Goal: Task Accomplishment & Management: Manage account settings

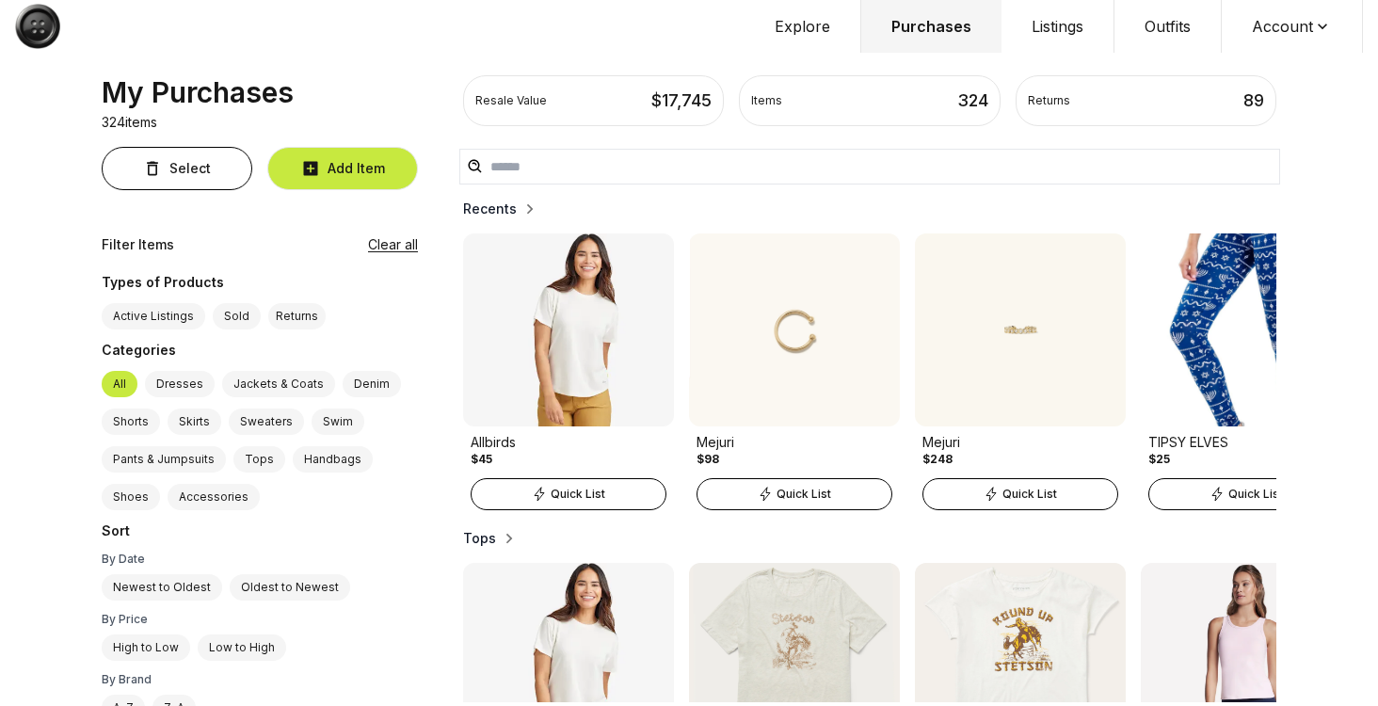
click at [1289, 11] on button "Account" at bounding box center [1292, 26] width 141 height 53
click at [1263, 61] on span "Profile" at bounding box center [1281, 62] width 166 height 34
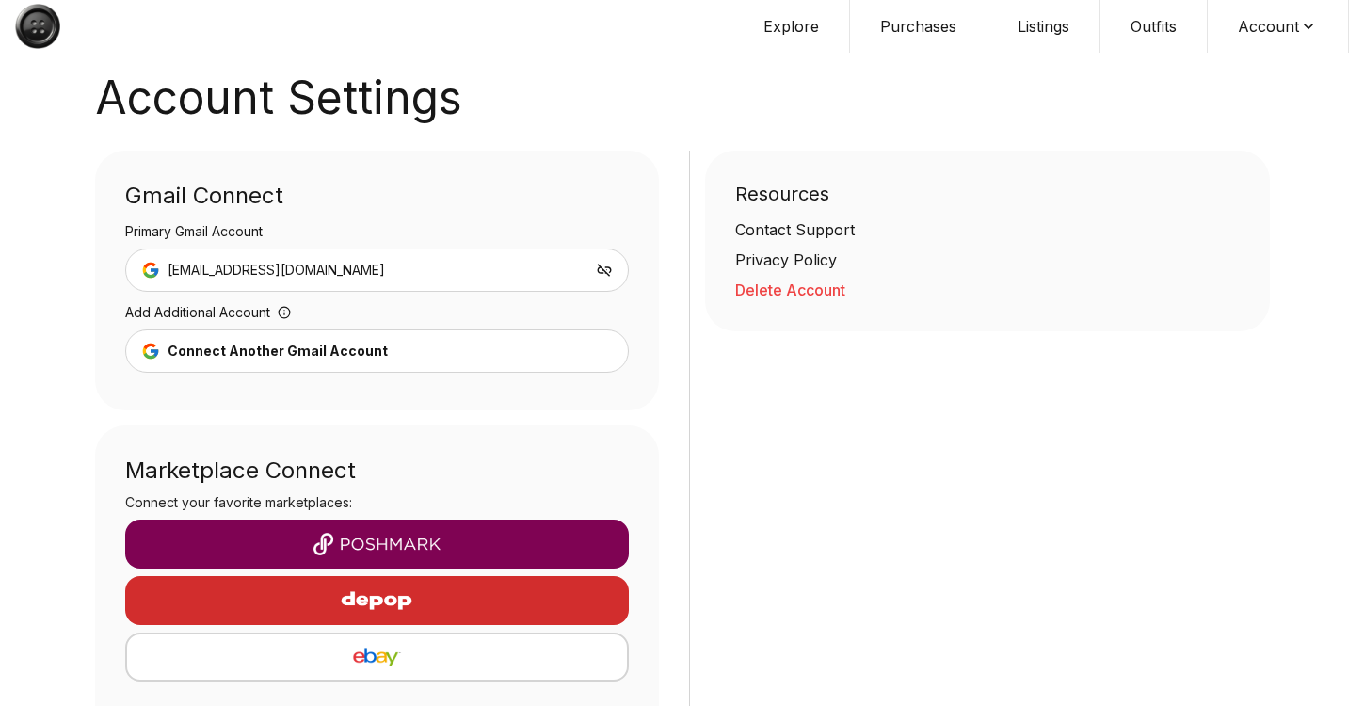
click at [782, 279] on button "Delete Account" at bounding box center [987, 290] width 505 height 23
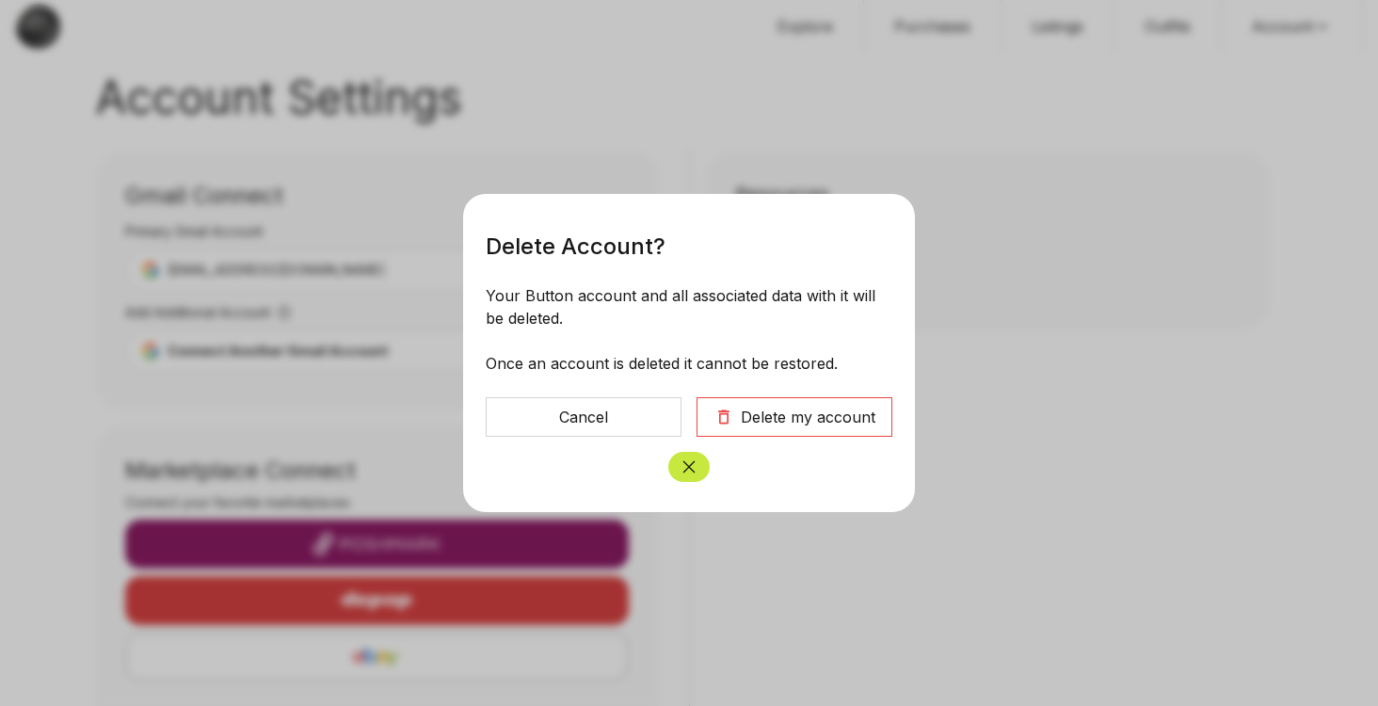
click at [764, 427] on div "Delete my account" at bounding box center [808, 417] width 135 height 23
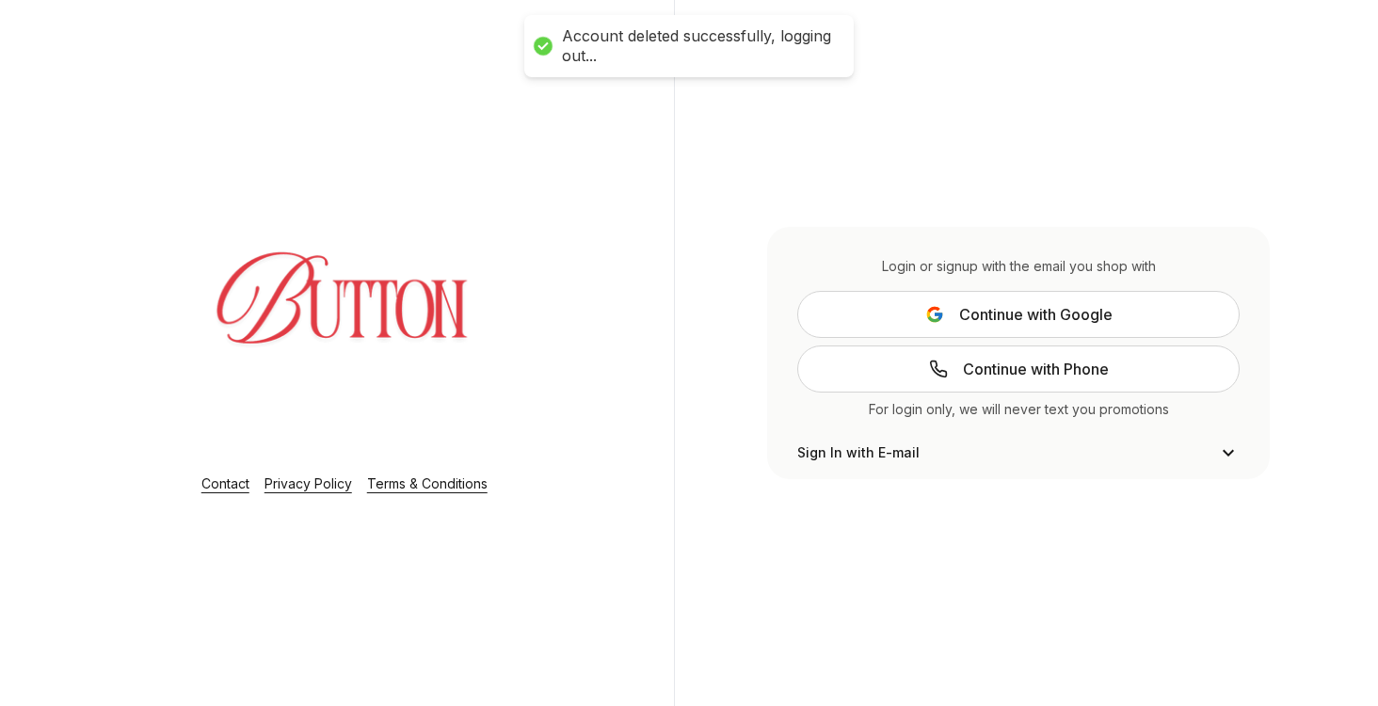
click at [1012, 330] on button "Continue with Google" at bounding box center [1018, 314] width 442 height 47
